Goal: Transaction & Acquisition: Purchase product/service

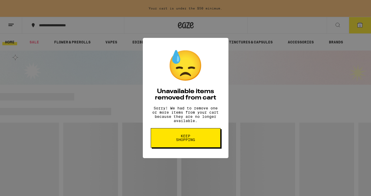
click at [188, 146] on button "Keep Shopping" at bounding box center [186, 137] width 70 height 19
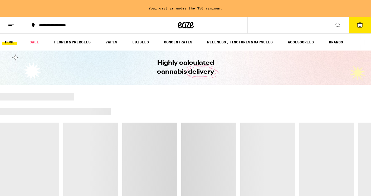
click at [359, 25] on span "1" at bounding box center [360, 25] width 2 height 3
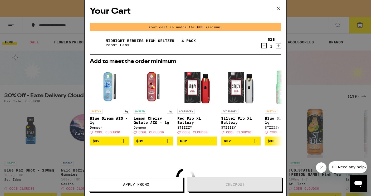
click at [264, 46] on icon "Decrement" at bounding box center [263, 46] width 5 height 6
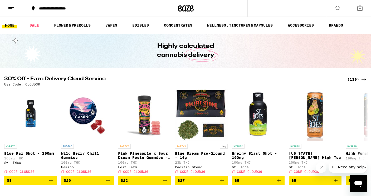
click at [352, 79] on div "(139)" at bounding box center [356, 79] width 19 height 6
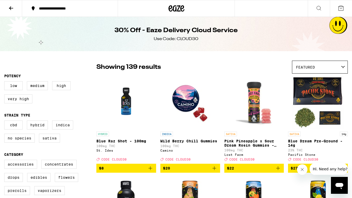
scroll to position [51, 0]
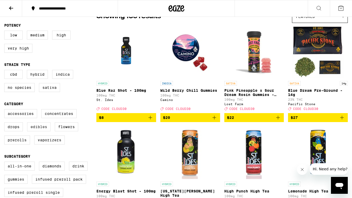
click at [40, 131] on label "Edibles" at bounding box center [38, 126] width 23 height 9
click at [6, 110] on input "Edibles" at bounding box center [5, 110] width 0 height 0
checkbox input "true"
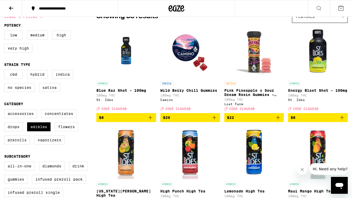
click at [10, 8] on icon at bounding box center [11, 8] width 4 height 4
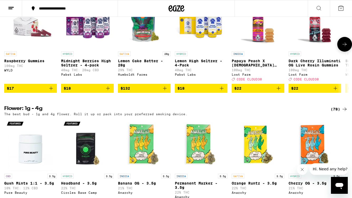
scroll to position [450, 0]
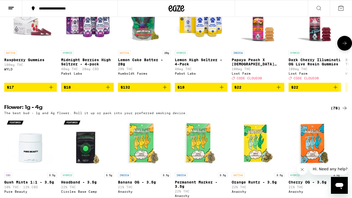
click at [51, 90] on icon "Add to bag" at bounding box center [51, 87] width 6 height 6
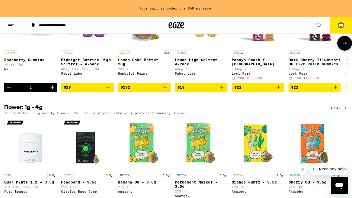
scroll to position [0, 0]
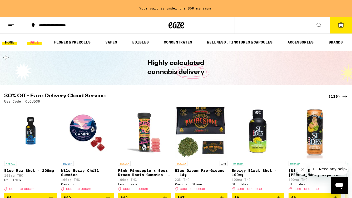
click at [36, 43] on link "SALE" at bounding box center [34, 42] width 15 height 6
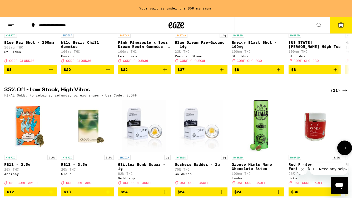
scroll to position [173, 0]
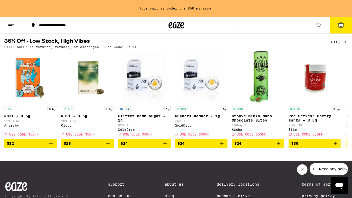
click at [336, 45] on div "(11)" at bounding box center [339, 42] width 17 height 6
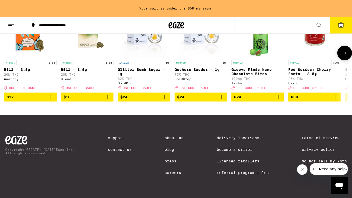
scroll to position [0, 0]
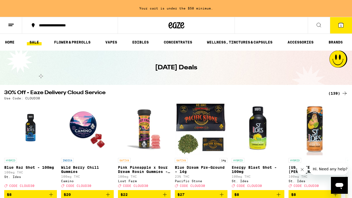
click at [334, 92] on div "(139)" at bounding box center [337, 93] width 19 height 6
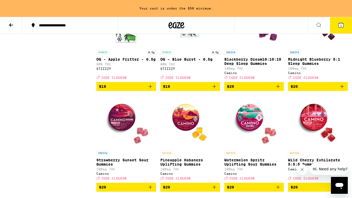
scroll to position [696, 0]
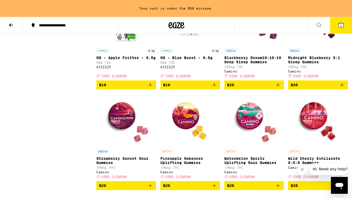
click at [256, 42] on img "Open page for Blackberry Dream10:10:10 Deep Sleep Gummies from Camino" at bounding box center [254, 19] width 53 height 53
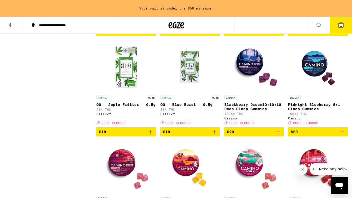
scroll to position [649, 0]
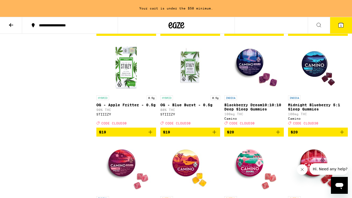
click at [278, 135] on icon "Add to bag" at bounding box center [278, 132] width 6 height 6
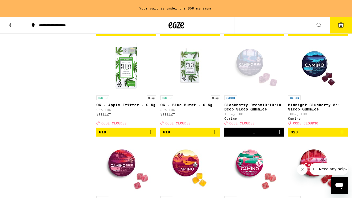
click at [279, 135] on icon "Increment" at bounding box center [279, 132] width 6 height 6
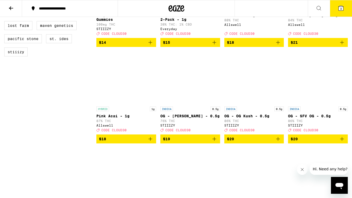
scroll to position [0, 0]
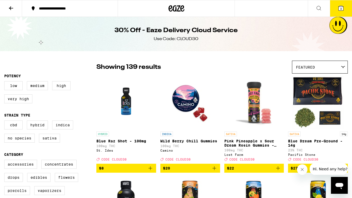
click at [9, 9] on icon at bounding box center [11, 8] width 6 height 6
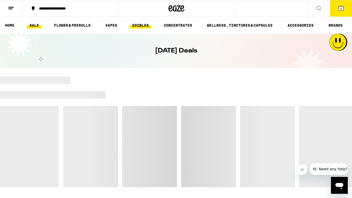
click at [145, 25] on link "EDIBLES" at bounding box center [141, 25] width 22 height 6
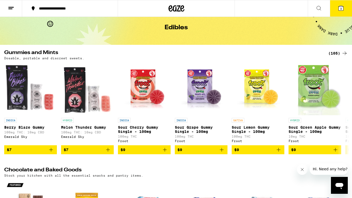
scroll to position [23, 0]
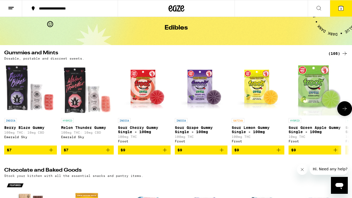
click at [346, 112] on icon at bounding box center [345, 108] width 6 height 6
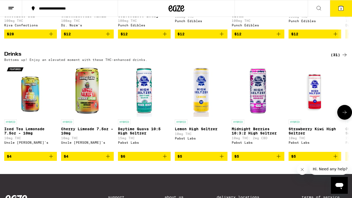
scroll to position [268, 0]
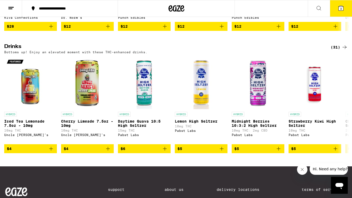
click at [334, 50] on div "(31)" at bounding box center [339, 47] width 17 height 6
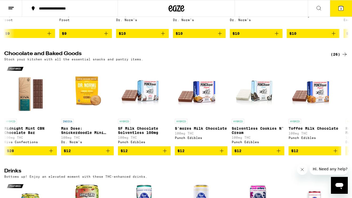
scroll to position [0, 0]
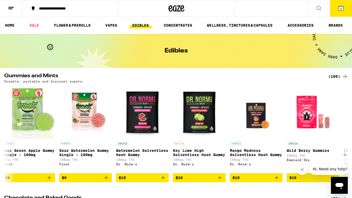
click at [335, 75] on div "(105)" at bounding box center [337, 76] width 19 height 6
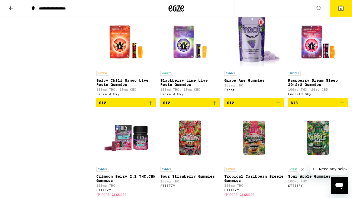
scroll to position [444, 0]
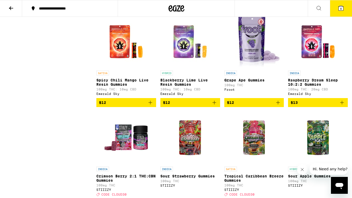
click at [278, 104] on icon "Add to bag" at bounding box center [278, 103] width 4 height 4
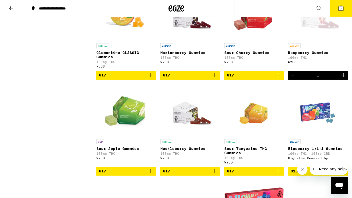
scroll to position [942, 0]
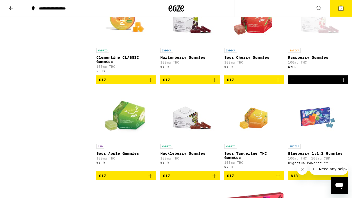
click at [215, 82] on icon "Add to bag" at bounding box center [215, 80] width 4 height 4
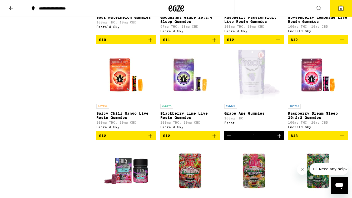
scroll to position [409, 0]
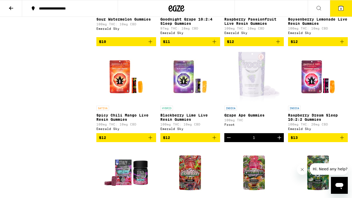
click at [254, 99] on div "Open page for Grape Ape Gummies from Froot" at bounding box center [254, 76] width 54 height 53
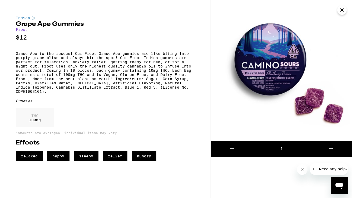
click at [343, 9] on icon "Close" at bounding box center [342, 10] width 6 height 8
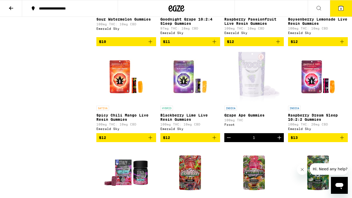
click at [249, 77] on div "Open page for Grape Ape Gummies from Froot" at bounding box center [254, 76] width 54 height 53
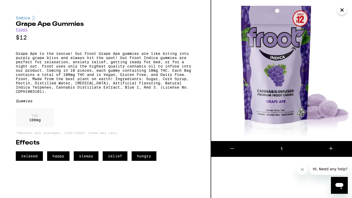
click at [329, 148] on icon at bounding box center [331, 148] width 6 height 6
click at [340, 10] on icon "Close" at bounding box center [342, 10] width 6 height 8
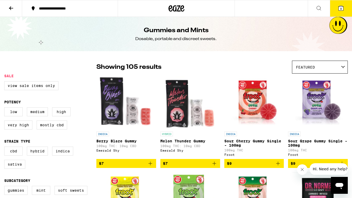
click at [341, 8] on span "9" at bounding box center [341, 8] width 2 height 3
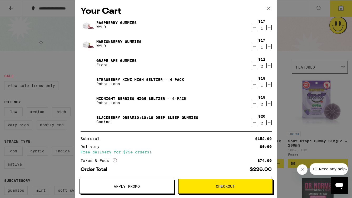
scroll to position [23, 0]
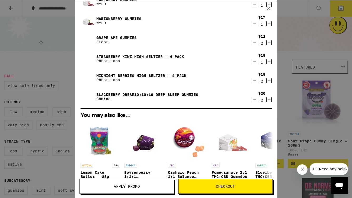
click at [131, 184] on span "Apply Promo" at bounding box center [127, 186] width 26 height 4
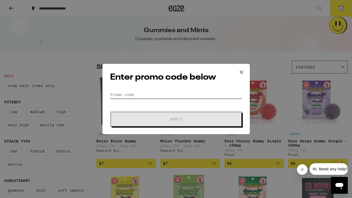
click at [132, 95] on input "Promo Code" at bounding box center [176, 95] width 132 height 8
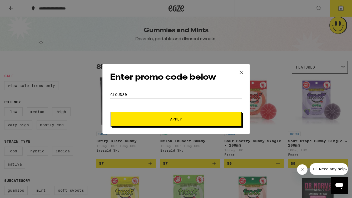
type input "CLOUD30"
click at [156, 113] on button "Apply" at bounding box center [176, 119] width 131 height 15
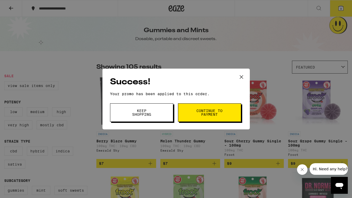
click at [223, 113] on span "Continue to payment" at bounding box center [209, 112] width 27 height 7
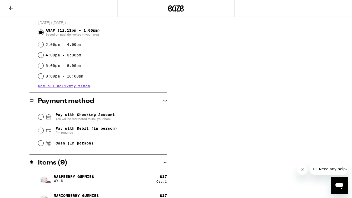
scroll to position [151, 0]
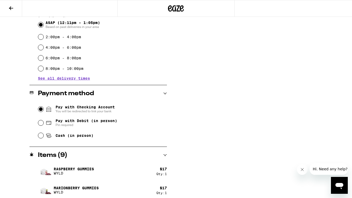
click at [40, 110] on input "Pay with Checking Account You will be redirected to link your bank" at bounding box center [40, 108] width 5 height 5
click at [40, 123] on input "Pay with Debit (in person) Pin required" at bounding box center [40, 122] width 5 height 5
radio input "true"
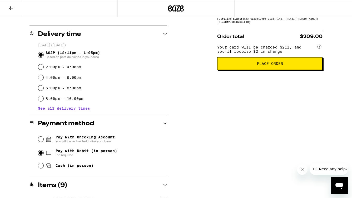
scroll to position [126, 0]
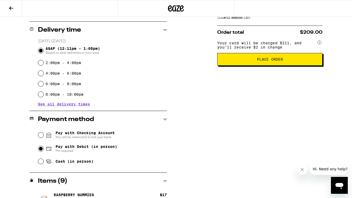
click at [280, 65] on button "Place Order" at bounding box center [269, 59] width 105 height 13
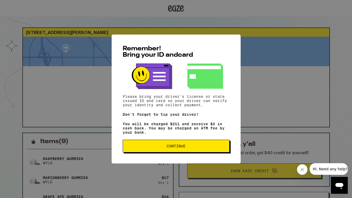
click at [190, 148] on span "Continue" at bounding box center [176, 146] width 98 height 4
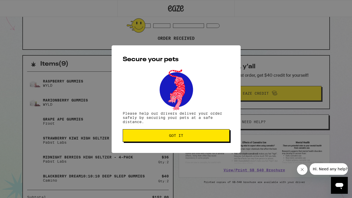
scroll to position [80, 0]
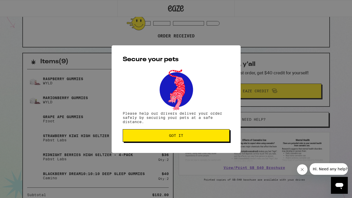
click at [185, 137] on span "Got it" at bounding box center [176, 136] width 98 height 4
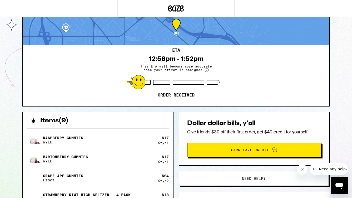
scroll to position [0, 0]
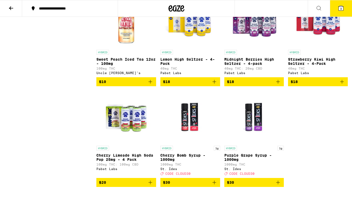
scroll to position [668, 0]
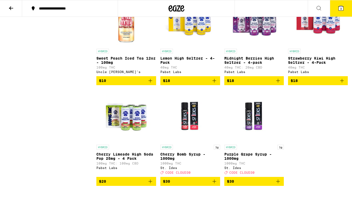
click at [277, 84] on icon "Add to bag" at bounding box center [278, 80] width 6 height 6
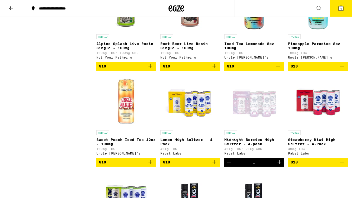
scroll to position [652, 0]
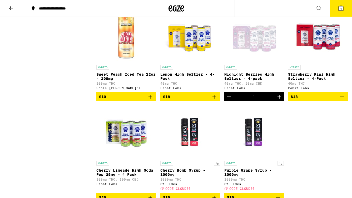
click at [342, 100] on icon "Add to bag" at bounding box center [342, 96] width 6 height 6
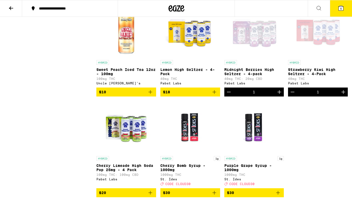
scroll to position [657, 0]
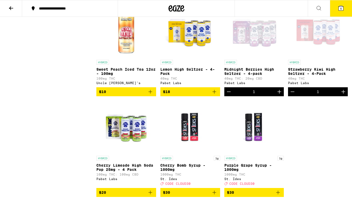
click at [280, 95] on icon "Increment" at bounding box center [279, 91] width 6 height 6
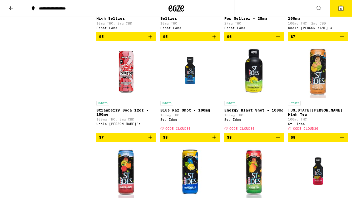
scroll to position [0, 0]
